Goal: Information Seeking & Learning: Learn about a topic

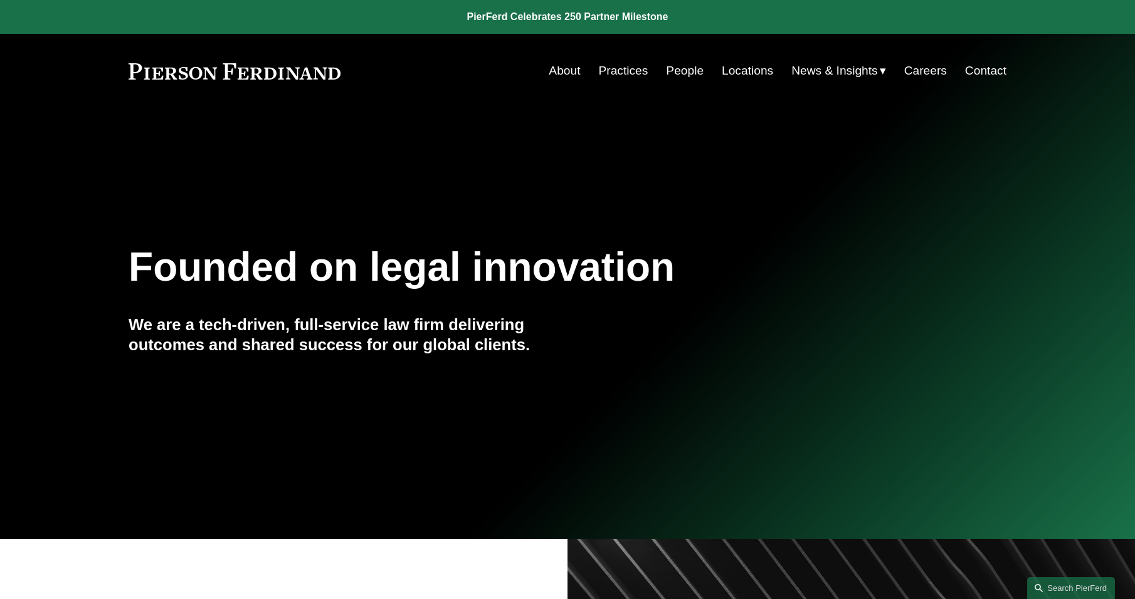
click at [681, 73] on link "People" at bounding box center [685, 71] width 38 height 24
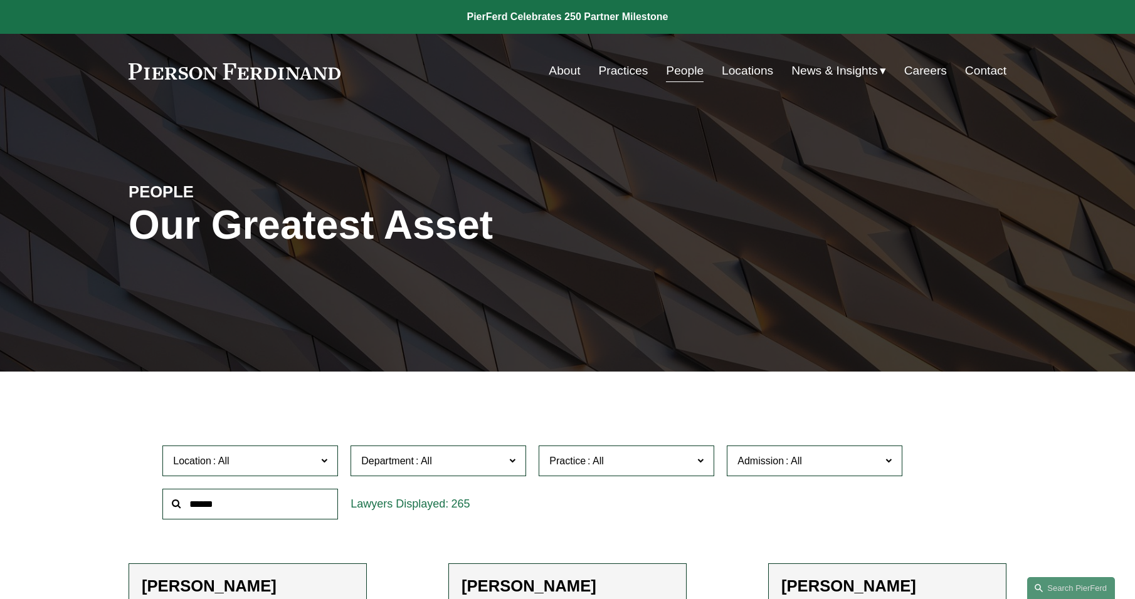
click at [233, 511] on input "text" at bounding box center [250, 504] width 176 height 31
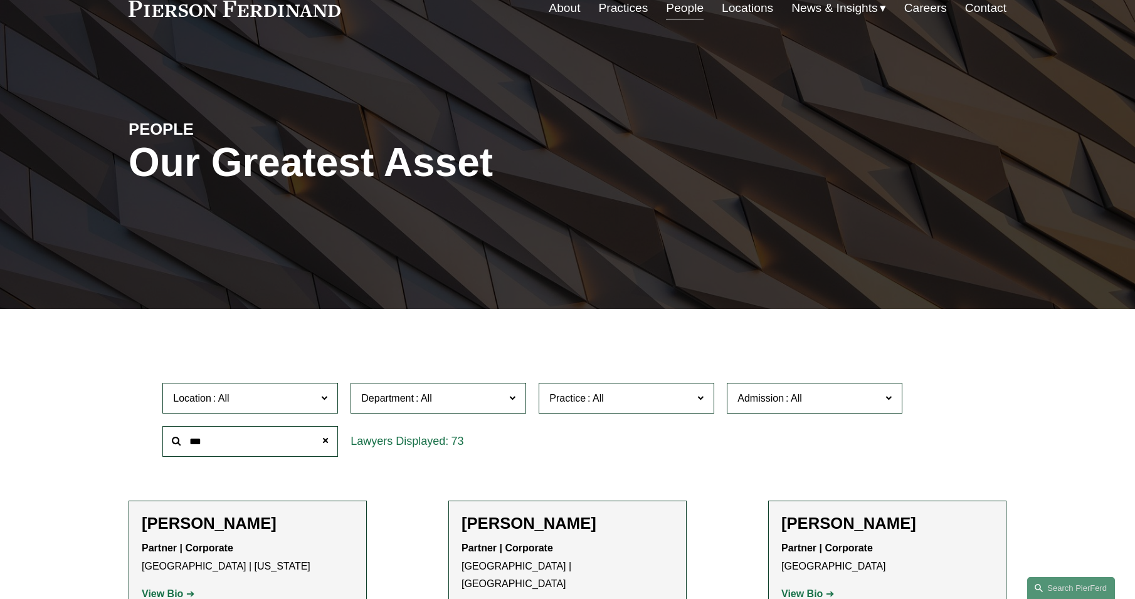
click at [204, 447] on input "***" at bounding box center [250, 441] width 176 height 31
type input "*"
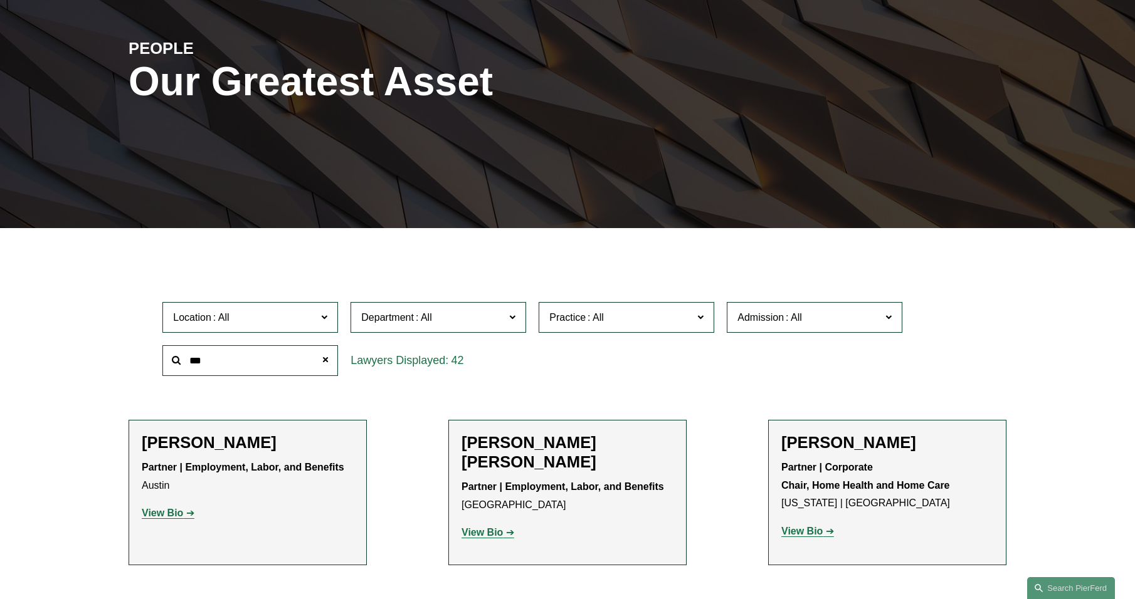
scroll to position [251, 0]
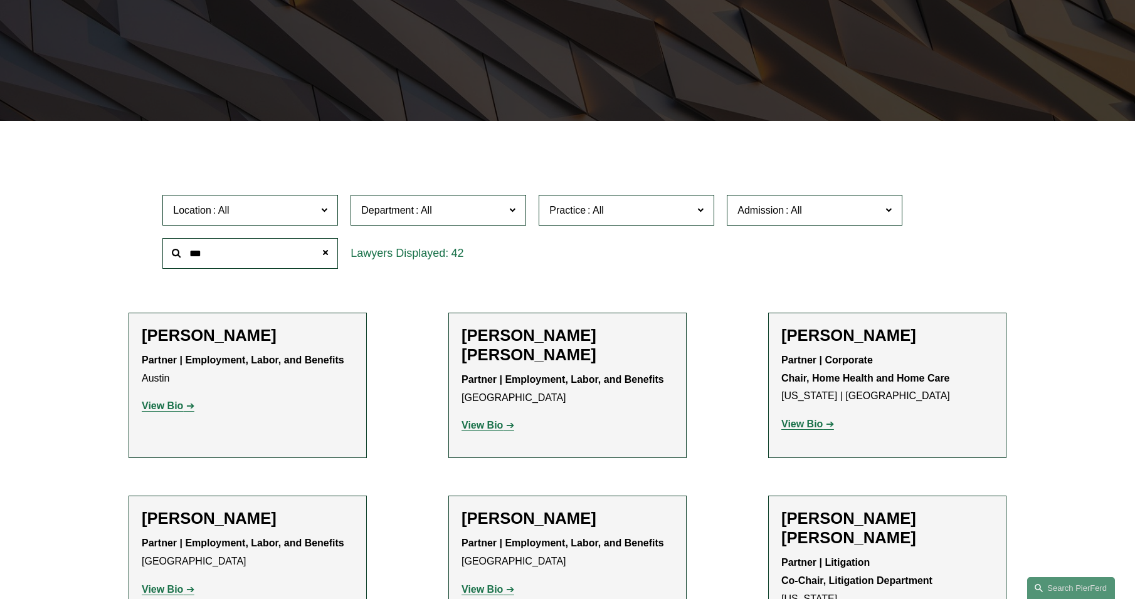
click at [212, 255] on input "***" at bounding box center [250, 253] width 176 height 31
click at [251, 432] on div "Scott A. Agthe Partner | Employment, Labor, and Benefits Austin View Bio Locati…" at bounding box center [248, 386] width 212 height 120
drag, startPoint x: 207, startPoint y: 257, endPoint x: 143, endPoint y: 250, distance: 64.3
click at [143, 250] on div "Location All Atlanta Austin Bellevue Boston Charlotte Chicago Cincinnati Clevel…" at bounding box center [568, 232] width 878 height 86
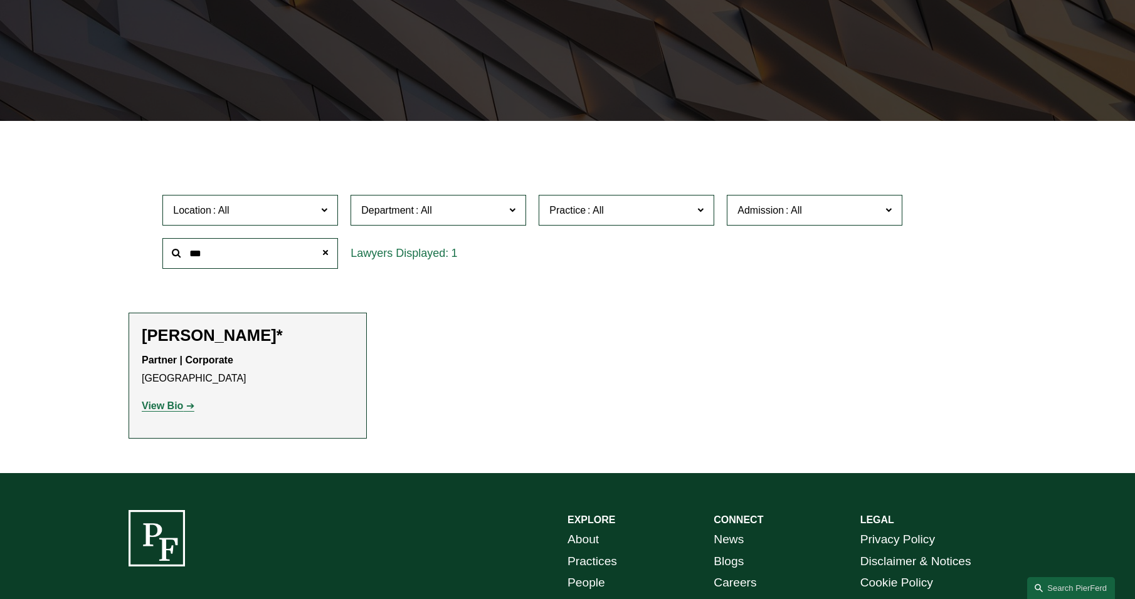
click at [167, 408] on strong "View Bio" at bounding box center [162, 406] width 41 height 11
drag, startPoint x: 209, startPoint y: 256, endPoint x: 34, endPoint y: 195, distance: 185.2
click at [34, 195] on div "Filter Location All Atlanta Austin Bellevue Boston Charlotte Chicago Cincinnati…" at bounding box center [567, 306] width 1135 height 333
type input "****"
click at [150, 406] on strong "View Bio" at bounding box center [162, 406] width 41 height 11
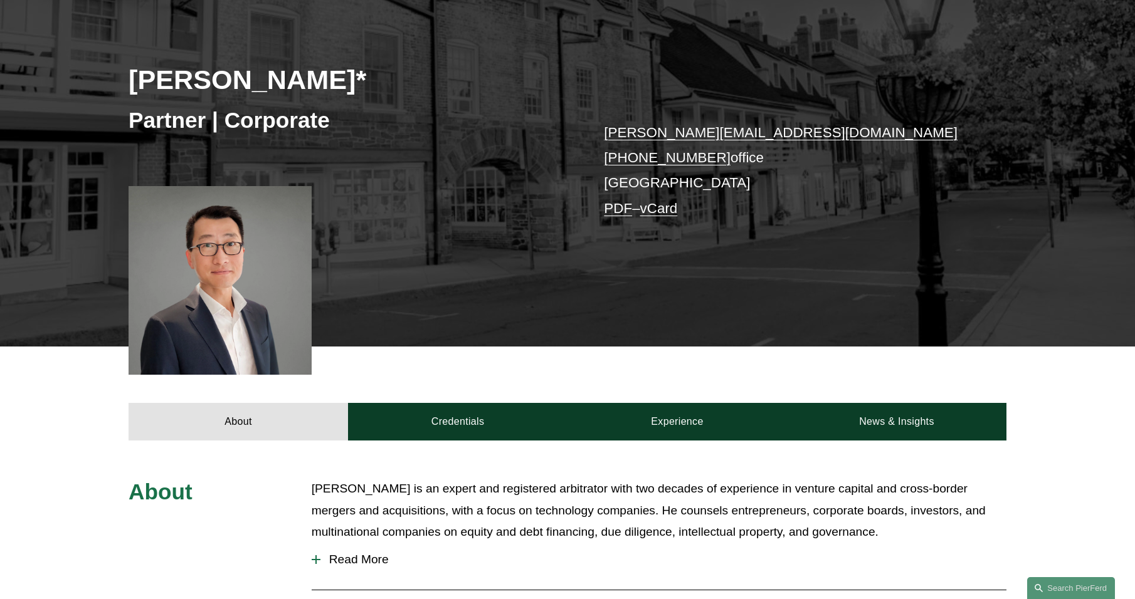
scroll to position [188, 0]
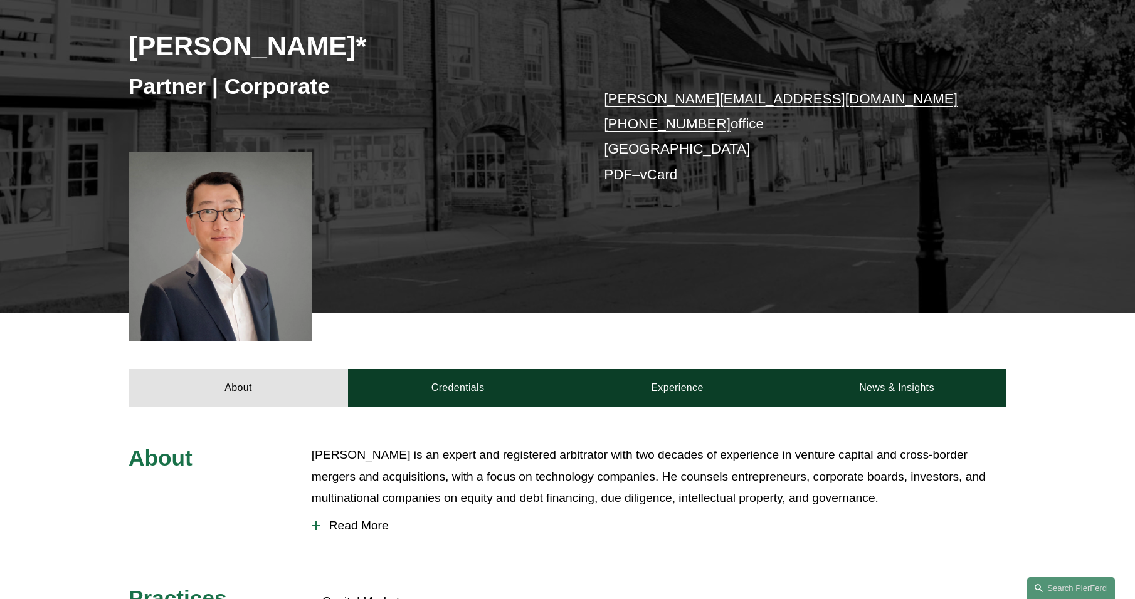
click at [387, 525] on span "Read More" at bounding box center [663, 526] width 686 height 14
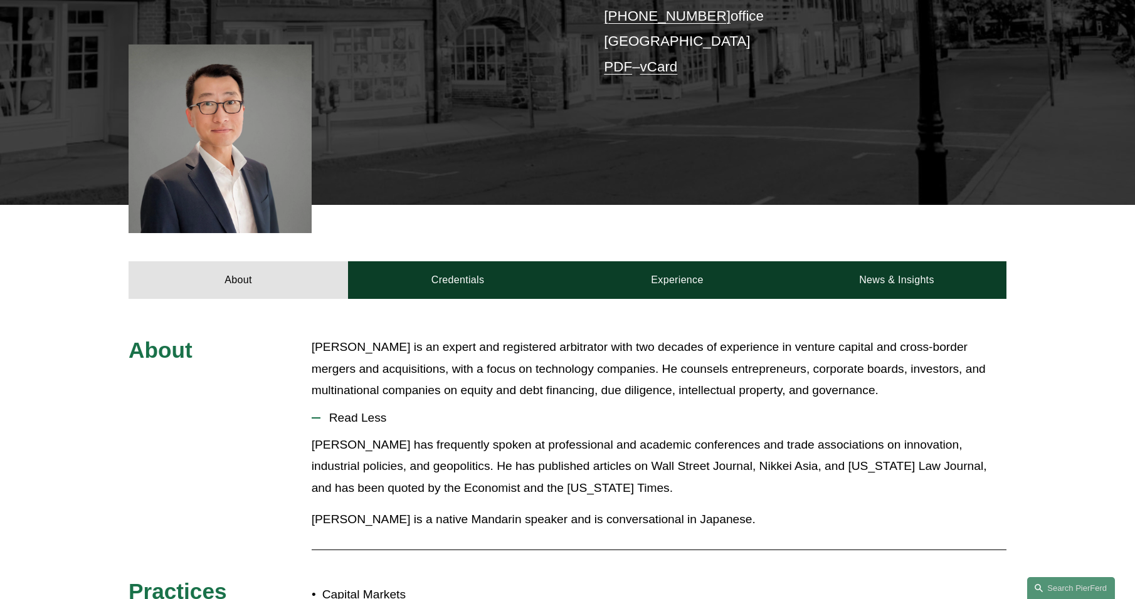
scroll to position [376, 0]
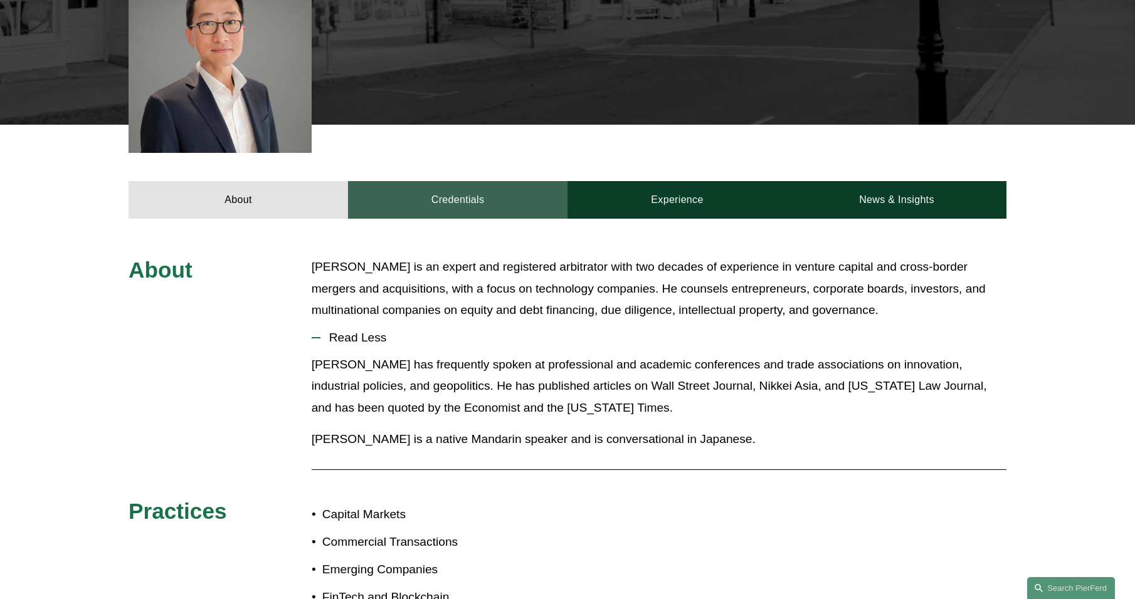
click at [485, 200] on link "Credentials" at bounding box center [457, 200] width 219 height 38
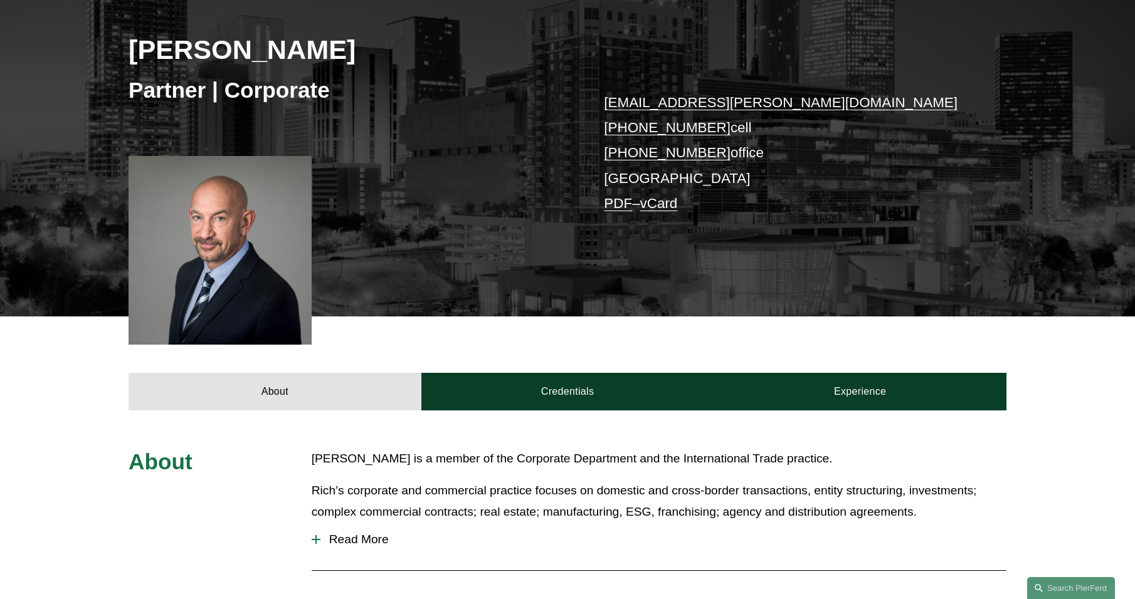
scroll to position [188, 0]
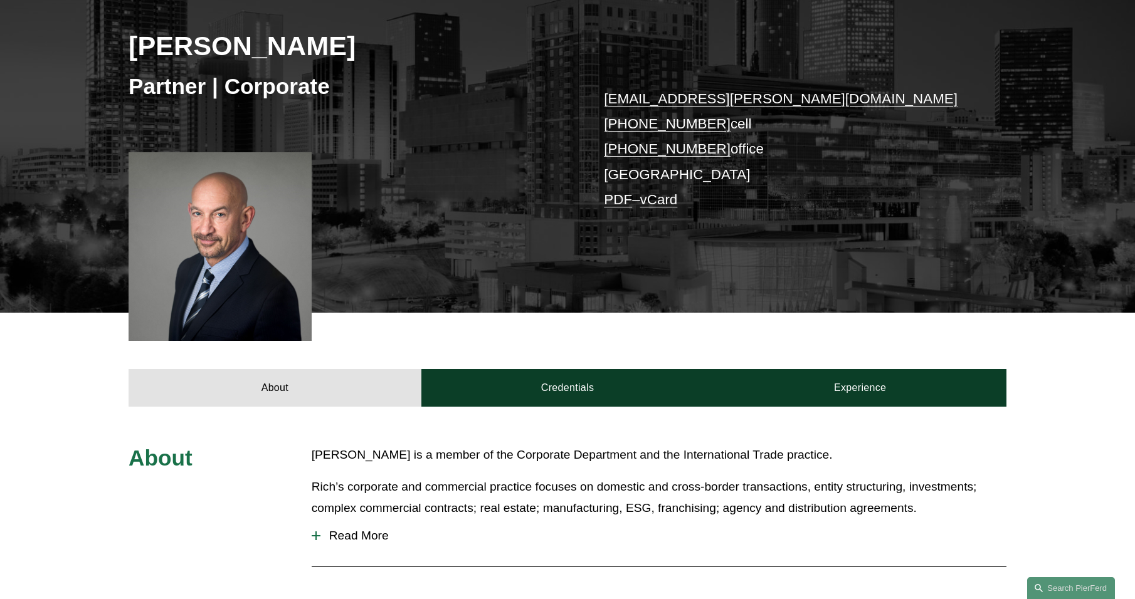
click at [331, 540] on span "Read More" at bounding box center [663, 536] width 686 height 14
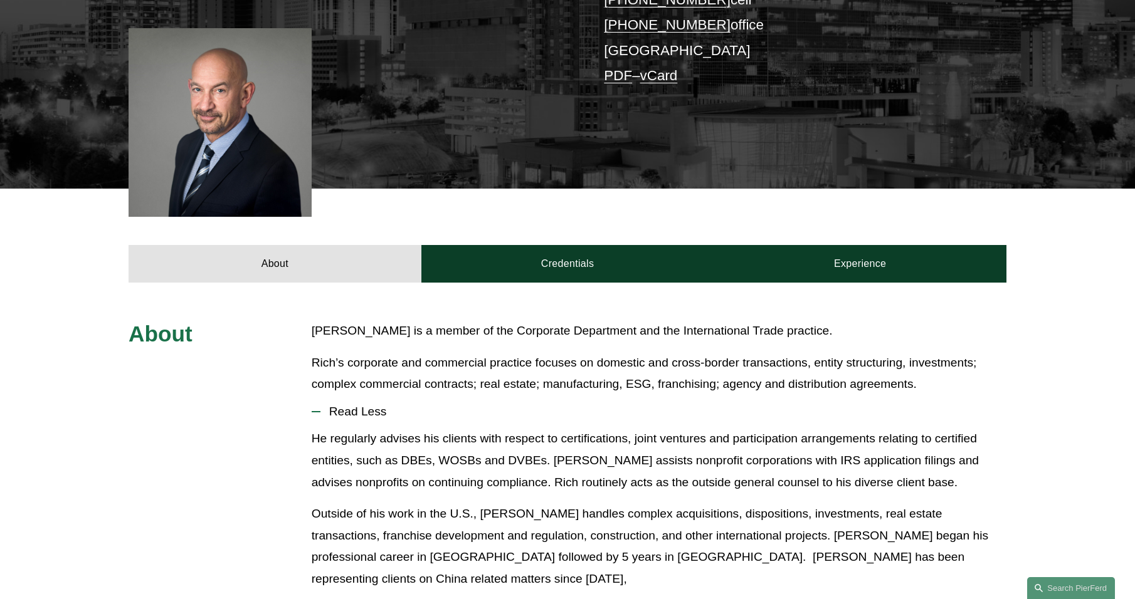
scroll to position [313, 0]
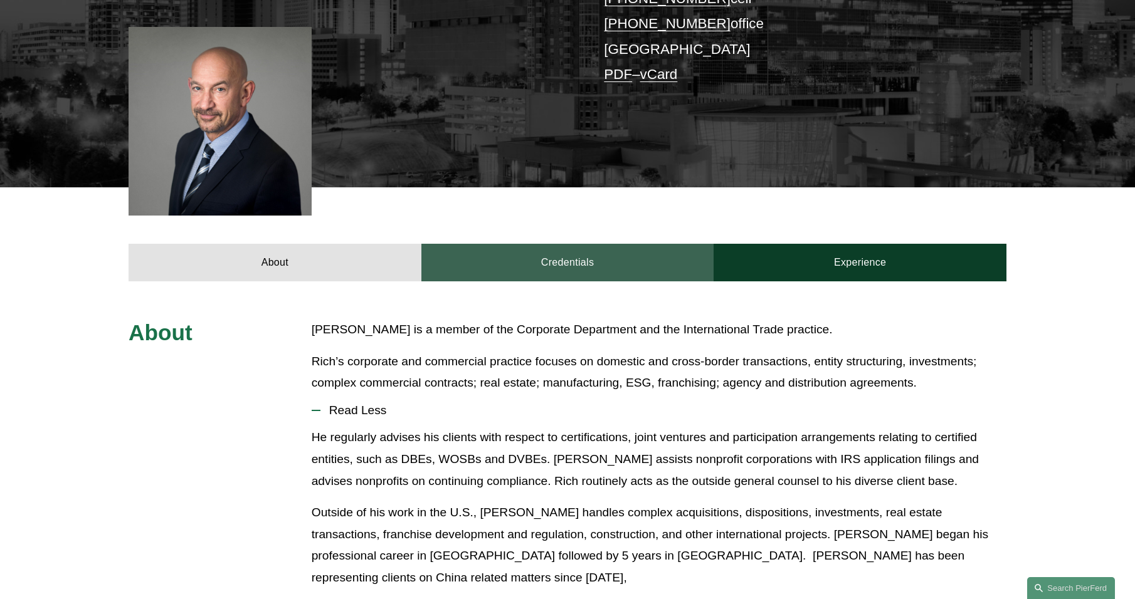
click at [564, 255] on link "Credentials" at bounding box center [567, 263] width 293 height 38
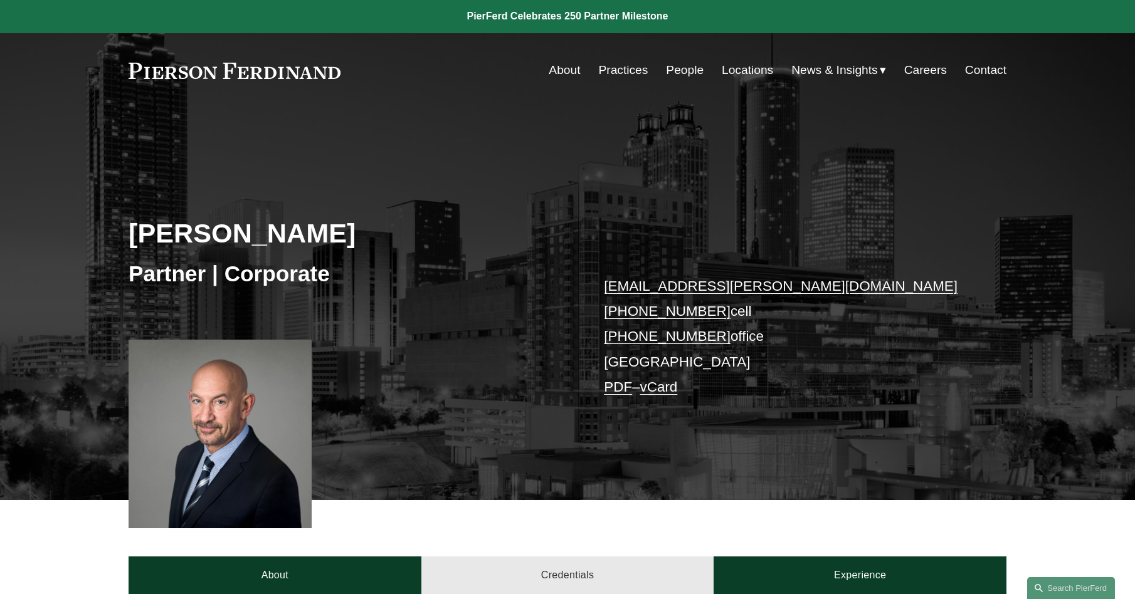
scroll to position [0, 0]
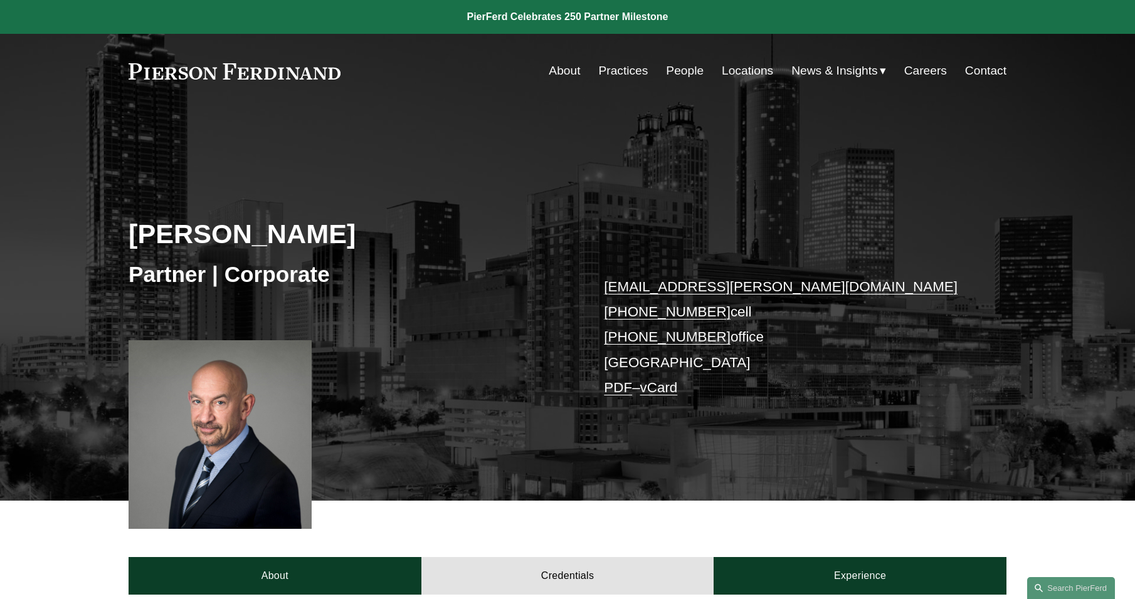
click at [684, 73] on link "People" at bounding box center [685, 71] width 38 height 24
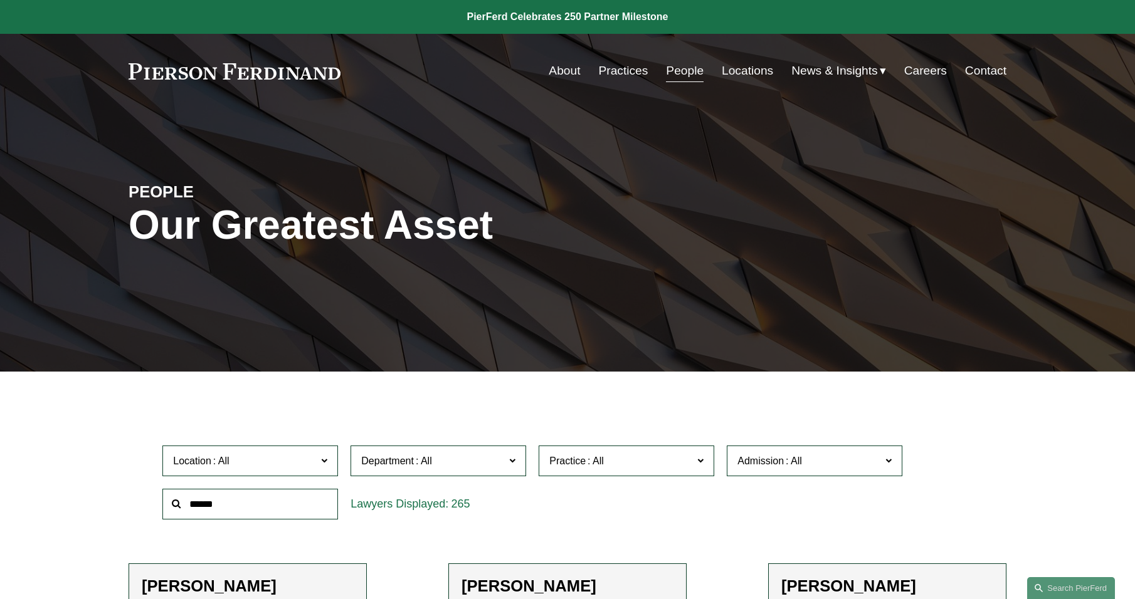
click at [299, 507] on input "text" at bounding box center [250, 504] width 176 height 31
type input "****"
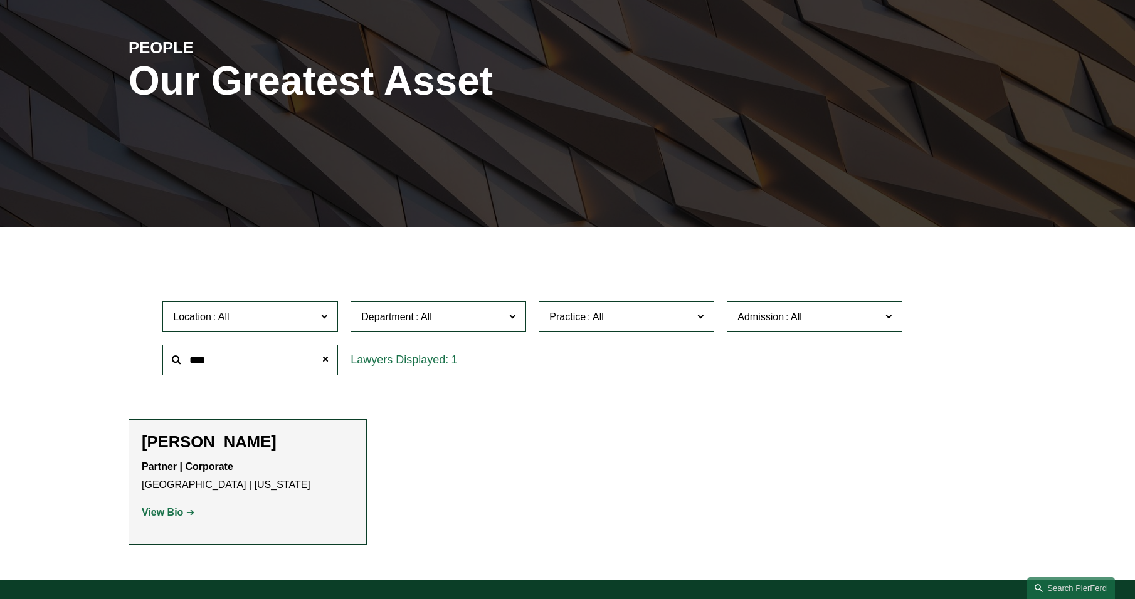
scroll to position [251, 0]
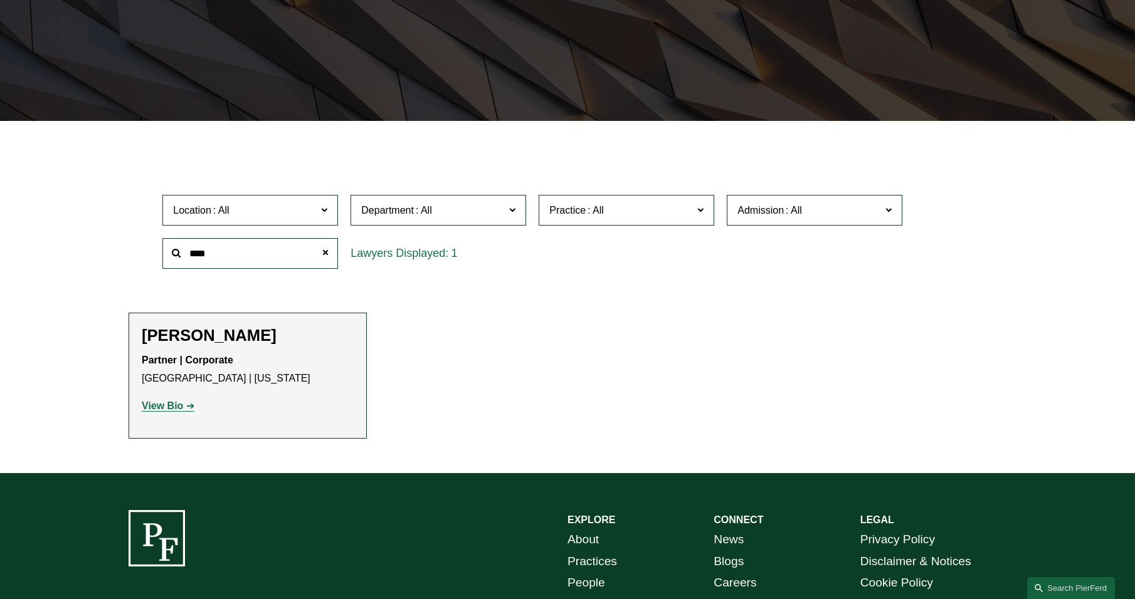
click at [154, 408] on strong "View Bio" at bounding box center [162, 406] width 41 height 11
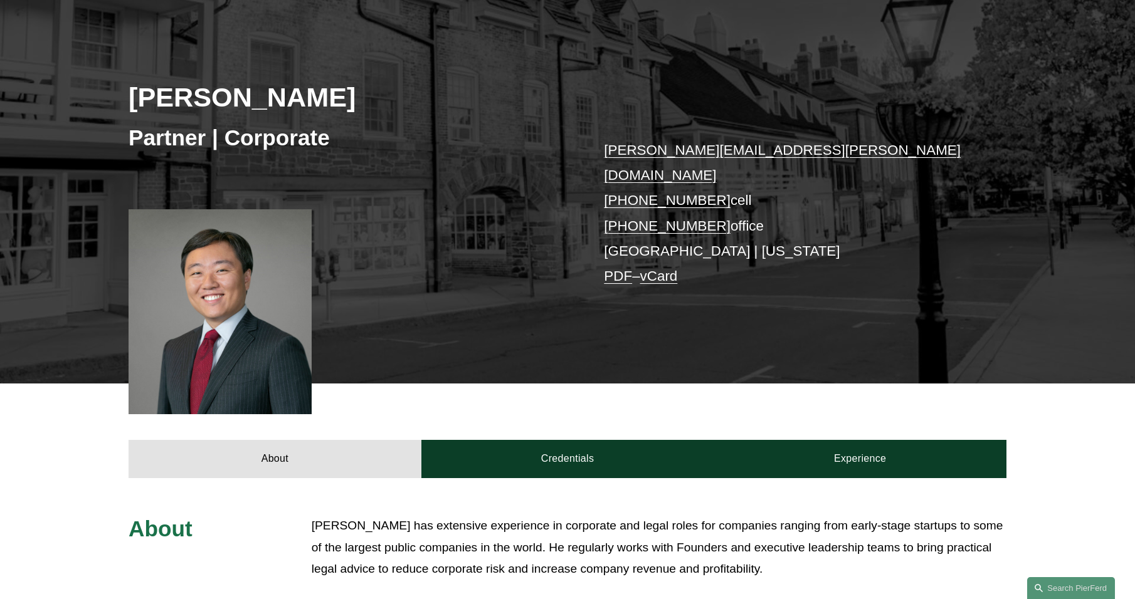
scroll to position [188, 0]
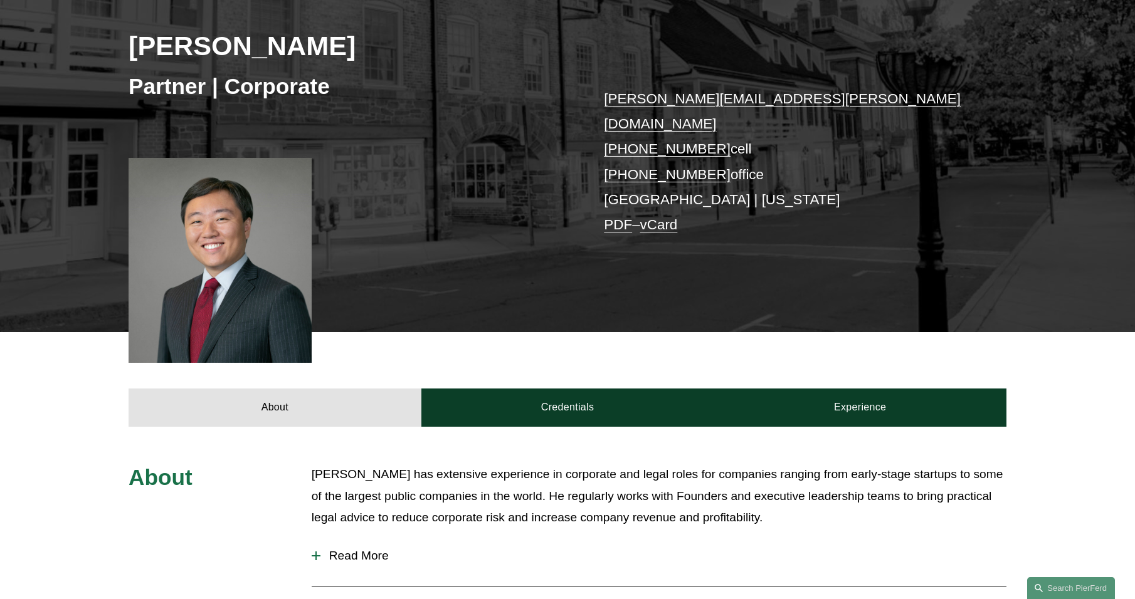
click at [335, 549] on span "Read More" at bounding box center [663, 556] width 686 height 14
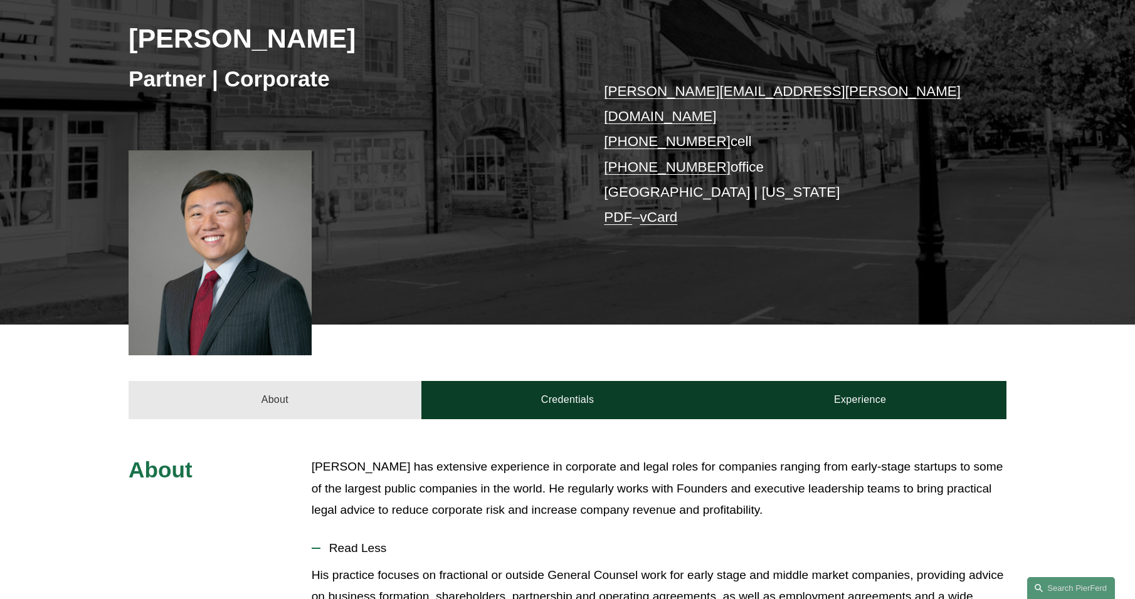
scroll to position [125, 0]
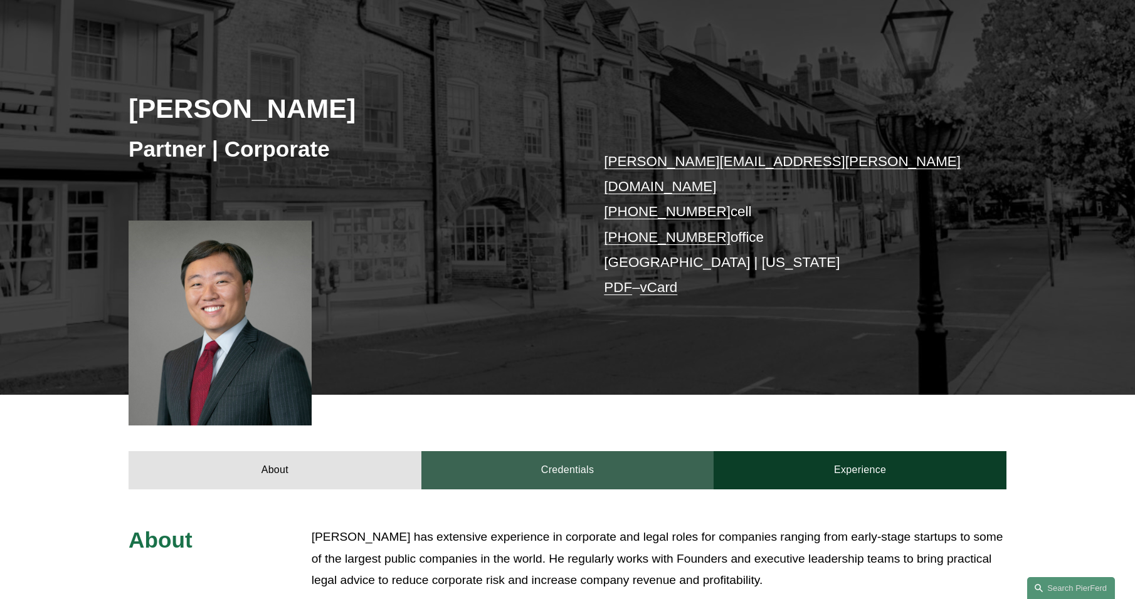
click at [561, 451] on link "Credentials" at bounding box center [567, 470] width 293 height 38
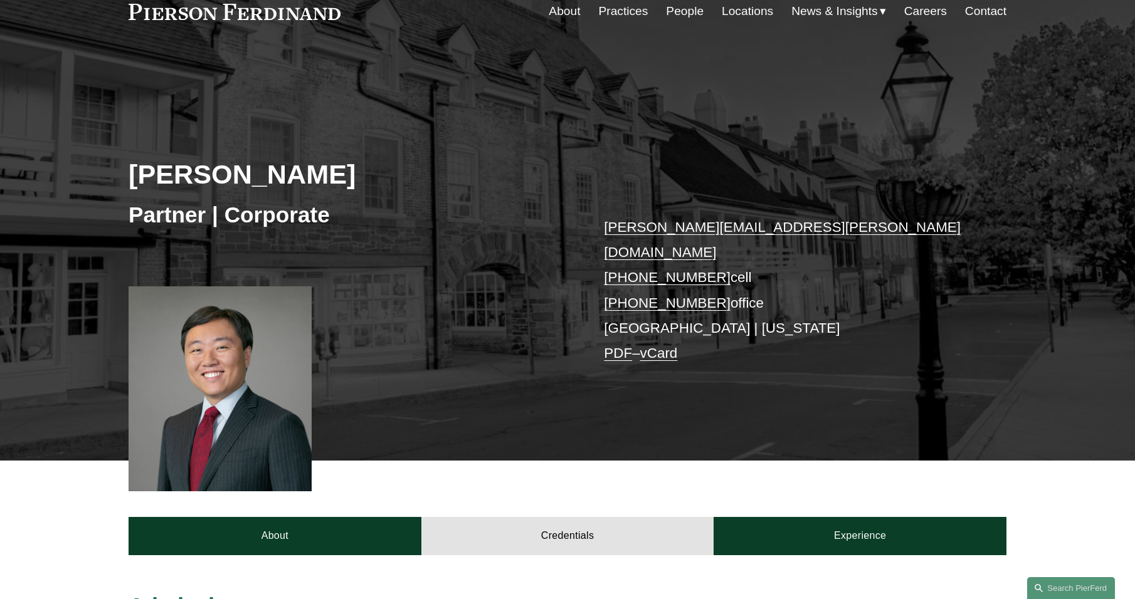
scroll to position [0, 0]
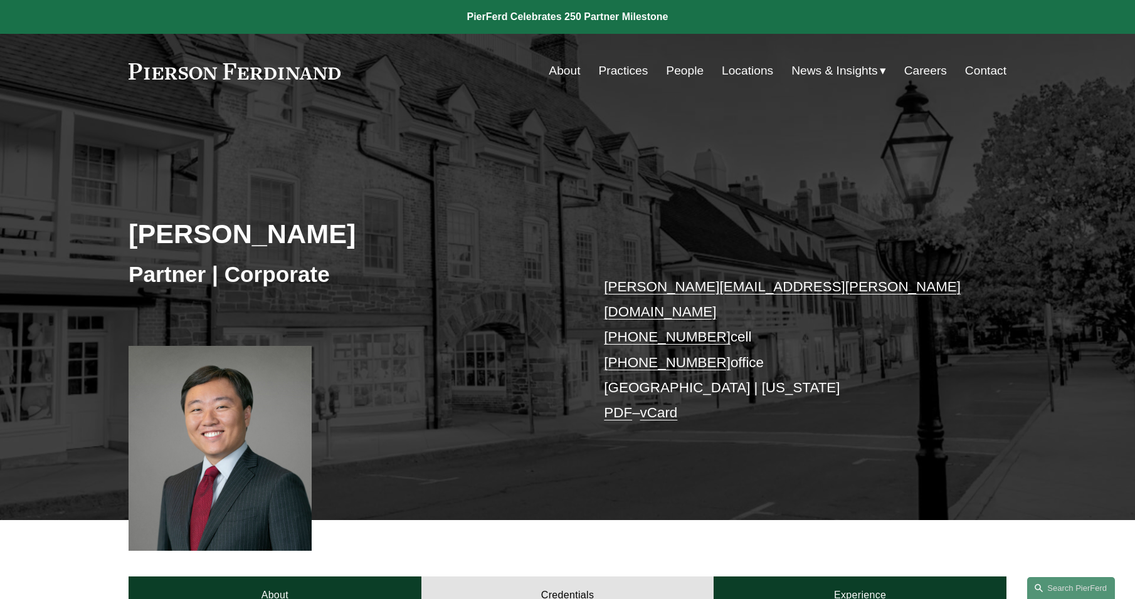
click at [685, 65] on link "People" at bounding box center [685, 71] width 38 height 24
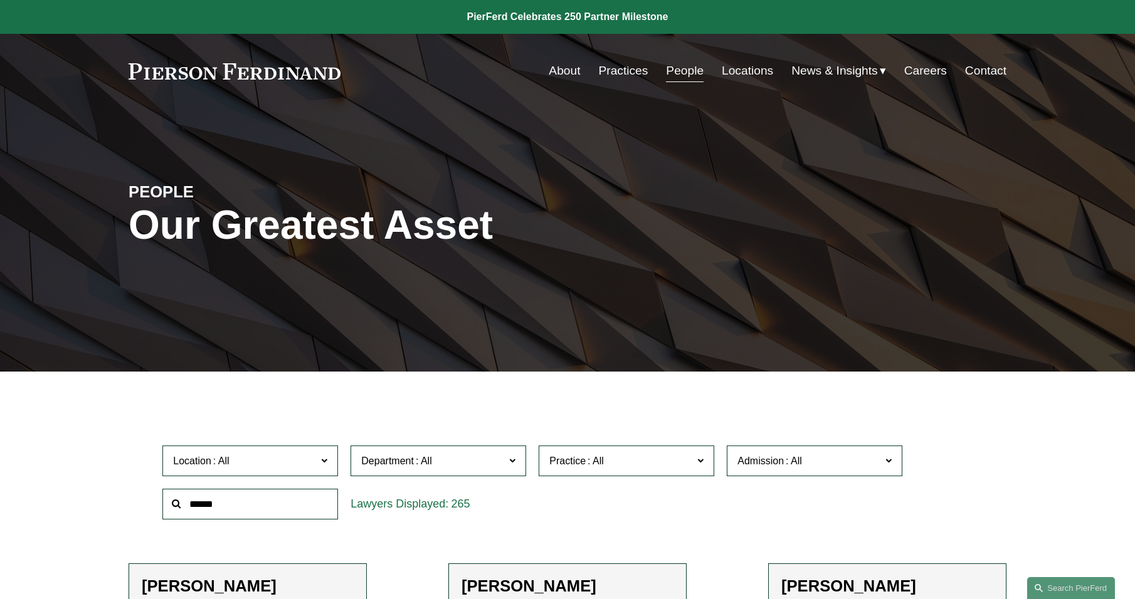
click at [213, 510] on input "text" at bounding box center [250, 504] width 176 height 31
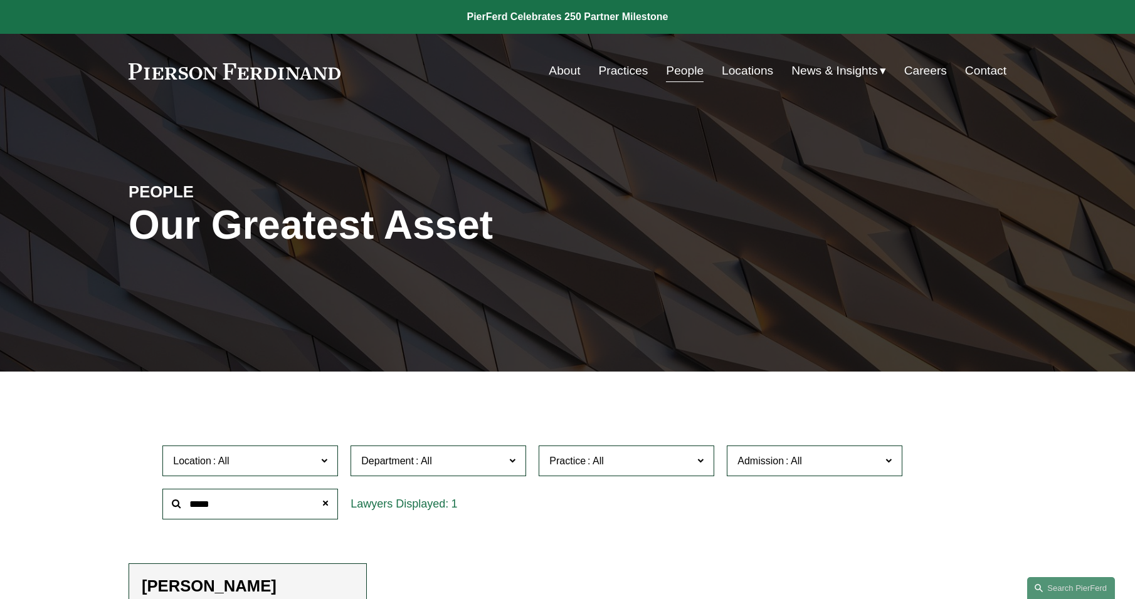
type input "*****"
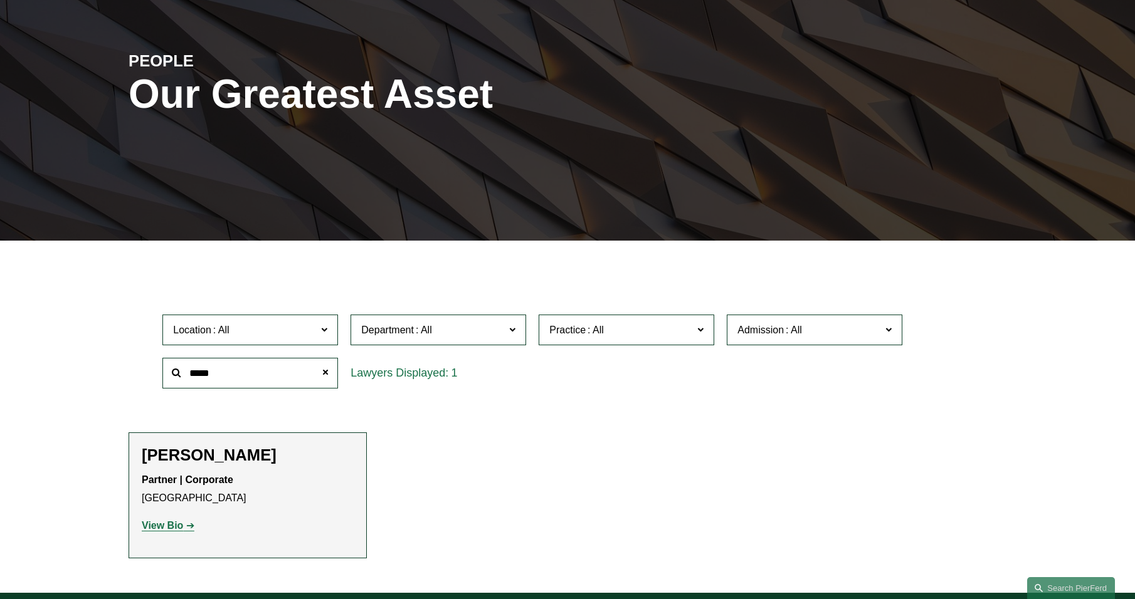
scroll to position [188, 0]
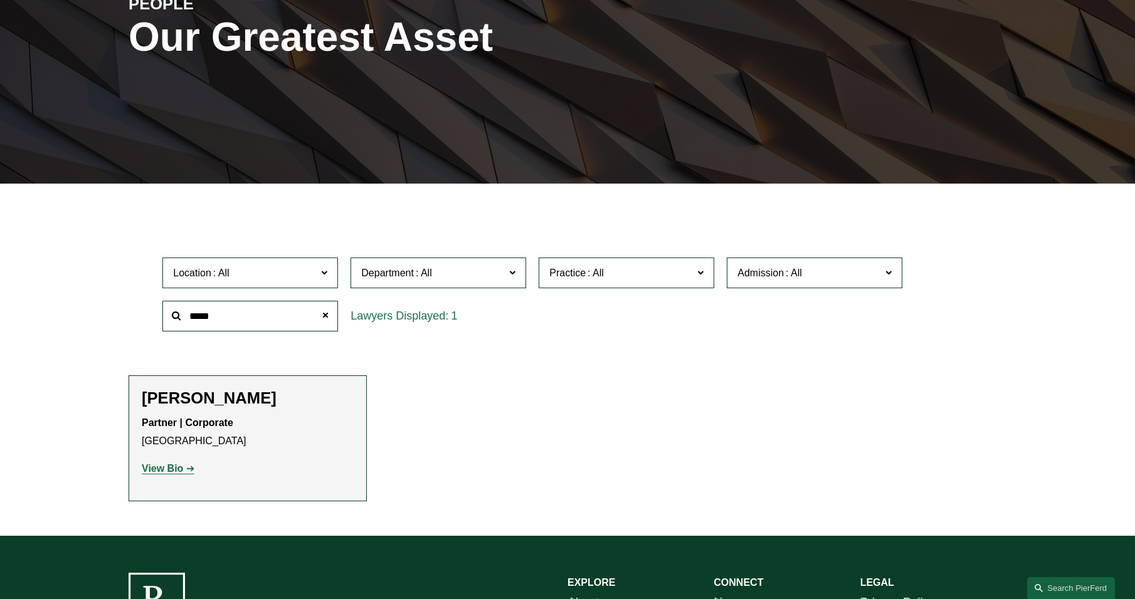
click at [174, 470] on strong "View Bio" at bounding box center [162, 468] width 41 height 11
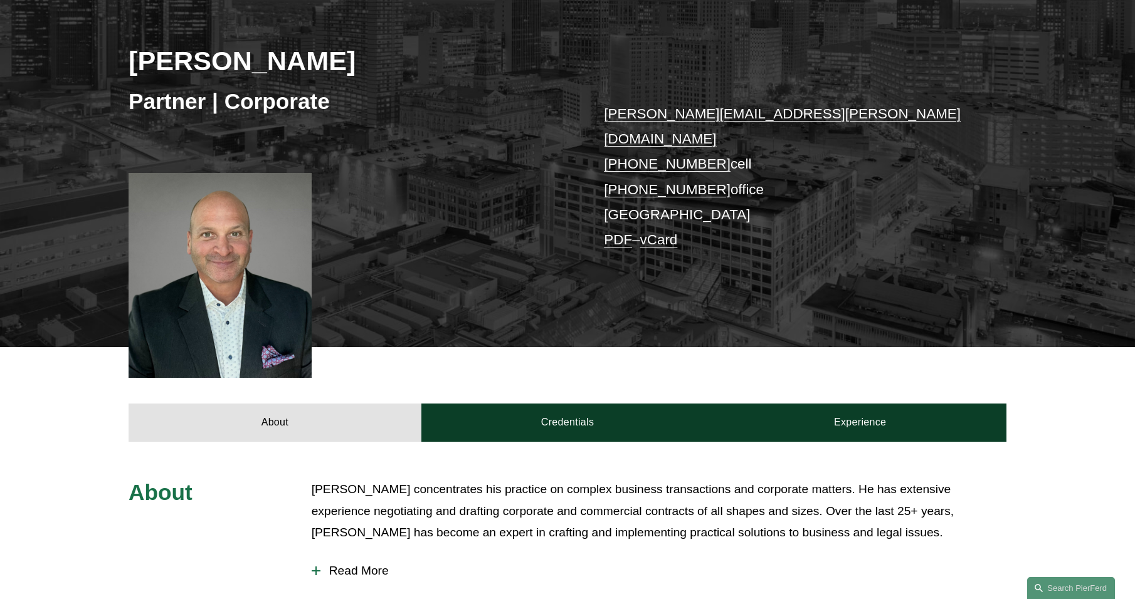
scroll to position [188, 0]
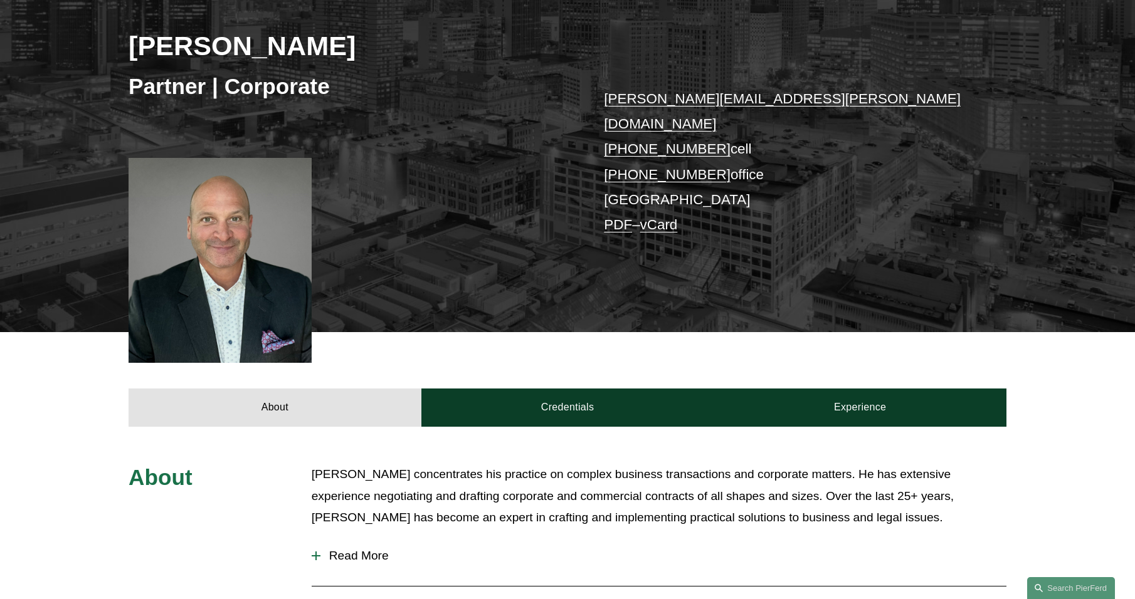
click at [332, 549] on span "Read More" at bounding box center [663, 556] width 686 height 14
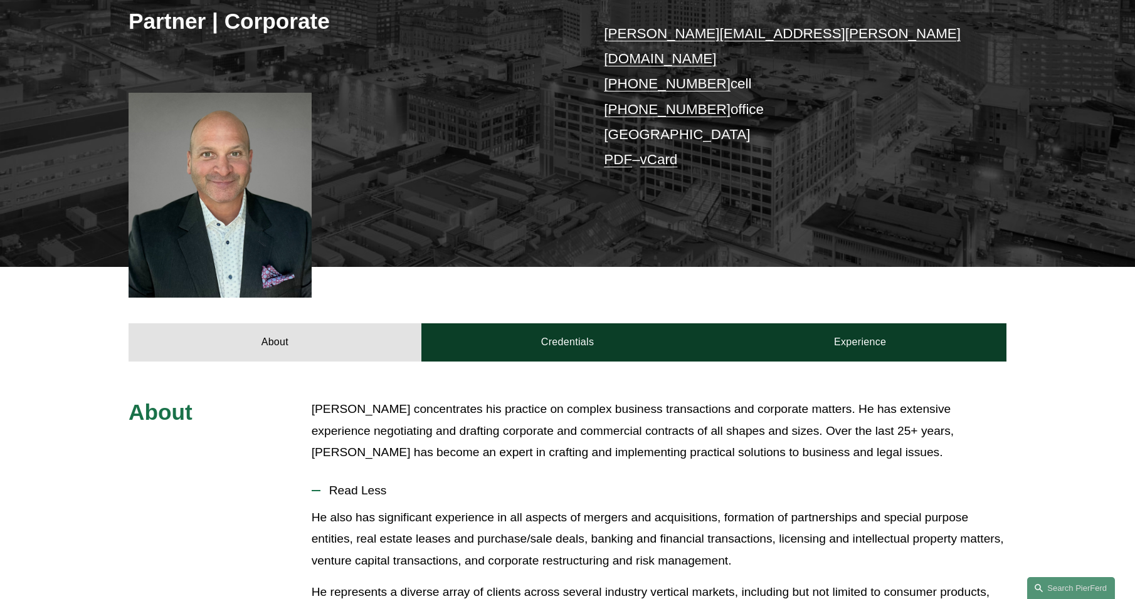
scroll to position [251, 0]
